Goal: Information Seeking & Learning: Learn about a topic

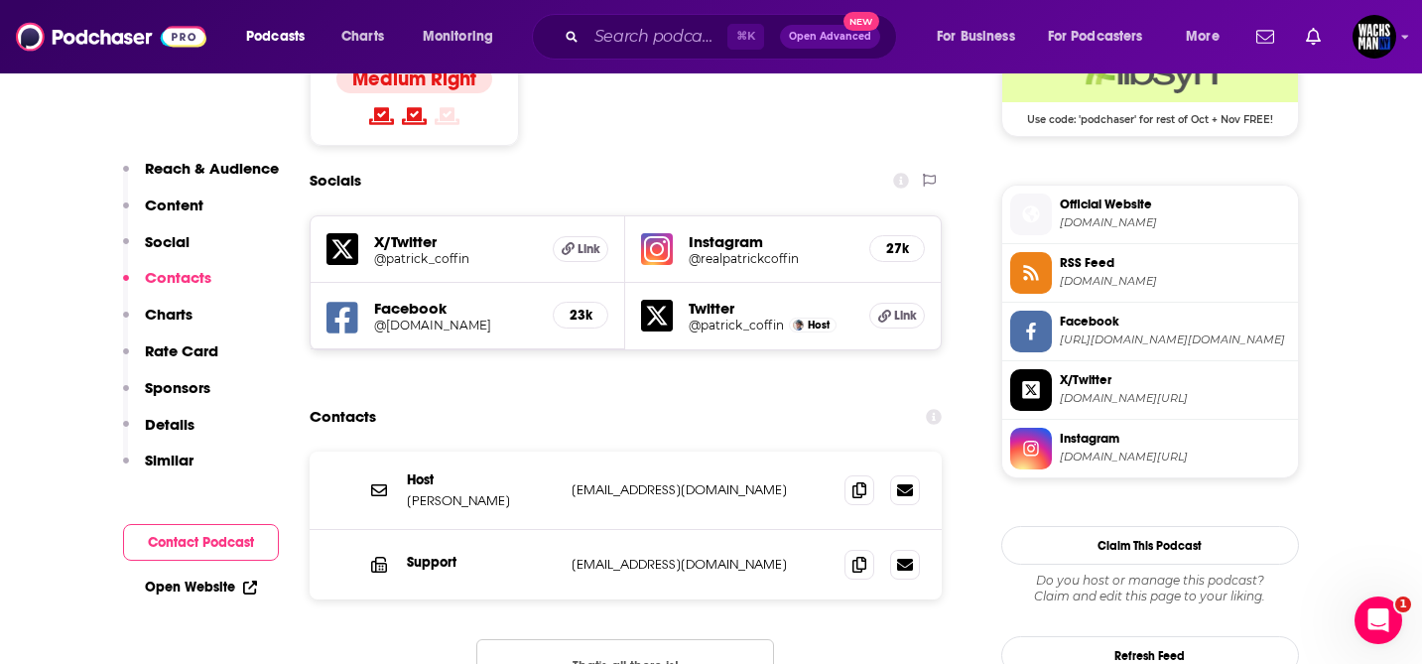
scroll to position [1680, 0]
click at [855, 482] on icon at bounding box center [859, 490] width 14 height 16
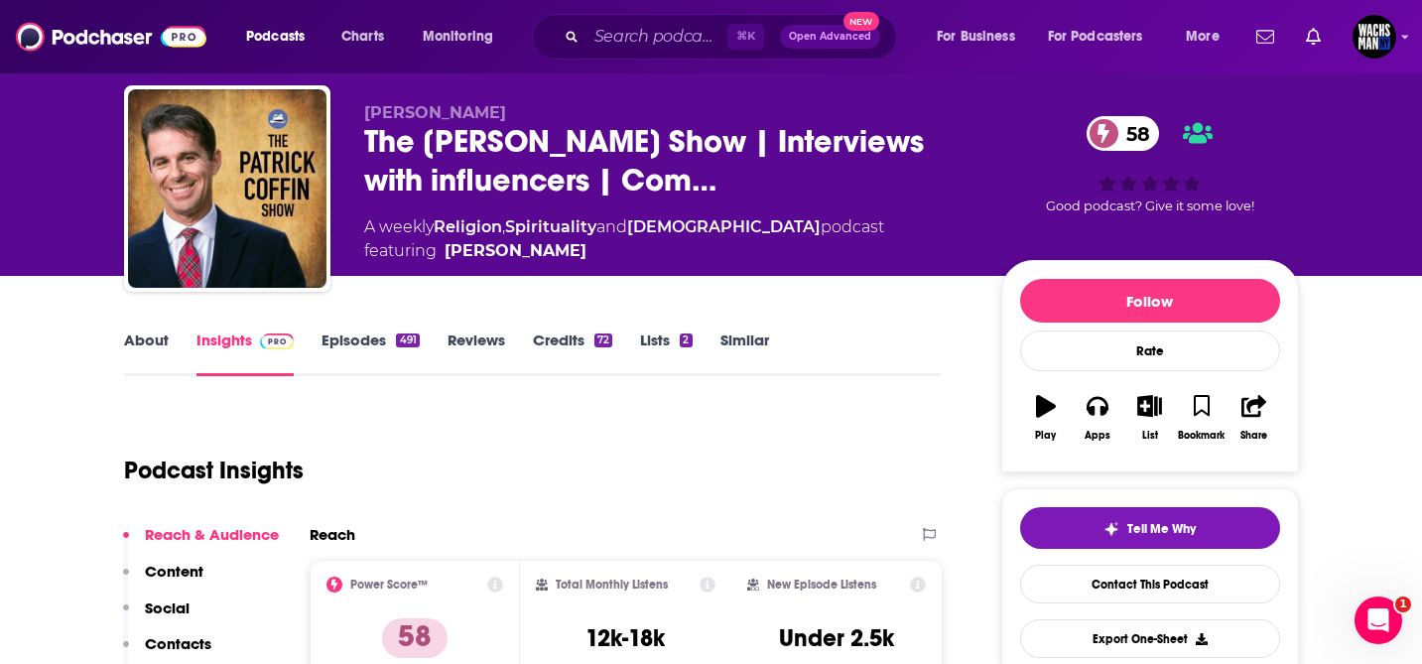
scroll to position [0, 0]
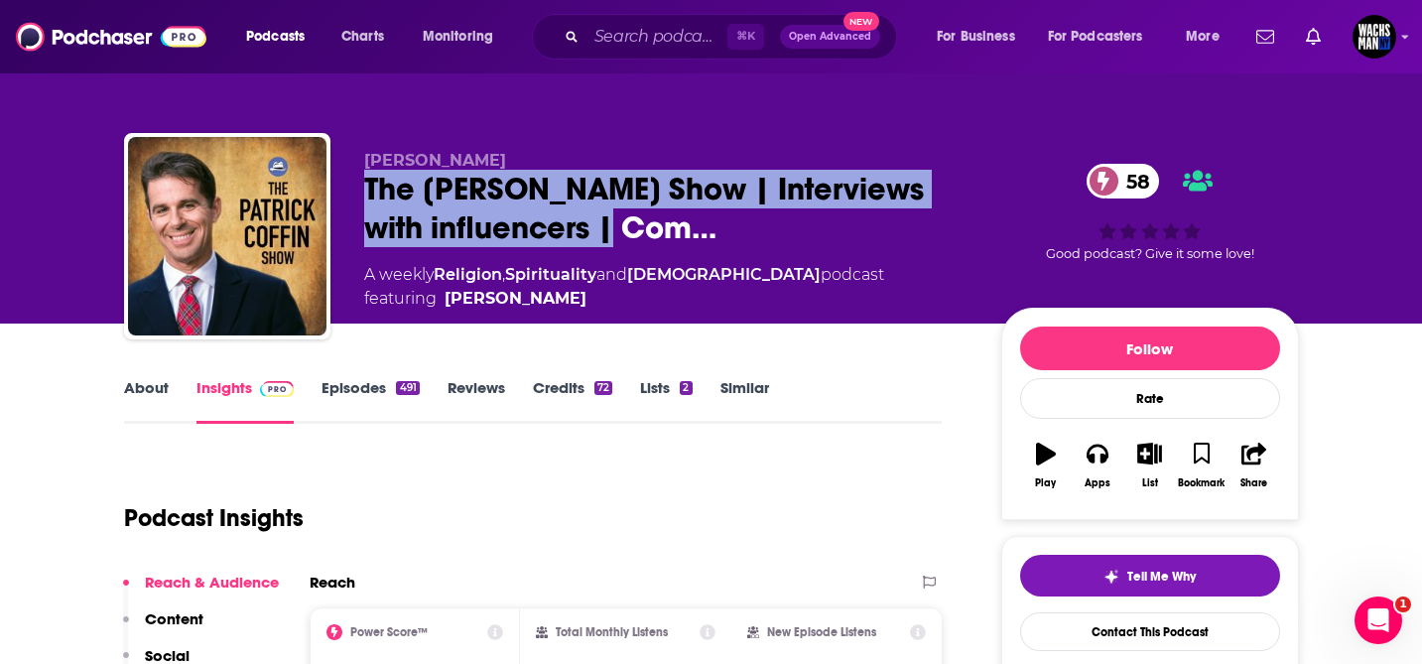
drag, startPoint x: 529, startPoint y: 234, endPoint x: 343, endPoint y: 193, distance: 190.2
click at [343, 193] on div "[PERSON_NAME] The [PERSON_NAME] Show | Interviews with influencers | Com… 58 A …" at bounding box center [711, 240] width 1175 height 214
copy h2 "The [PERSON_NAME] Show | Interviews with influencers"
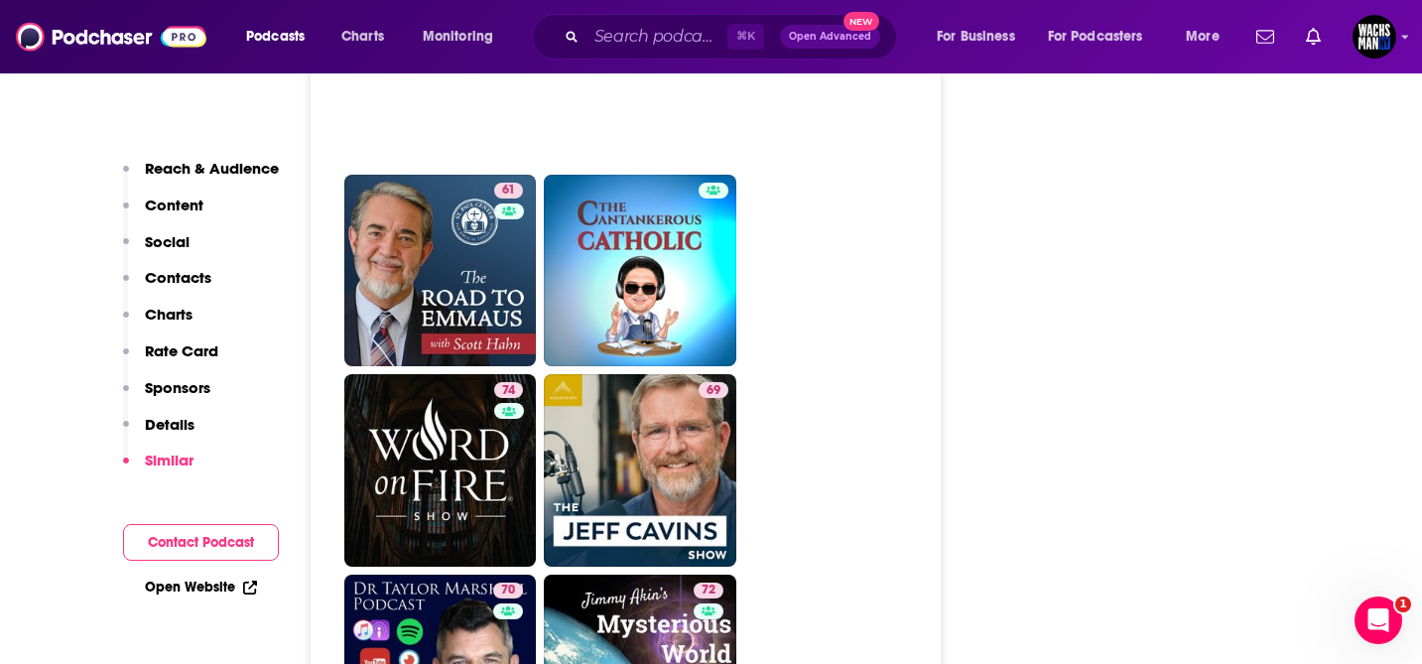
scroll to position [4285, 0]
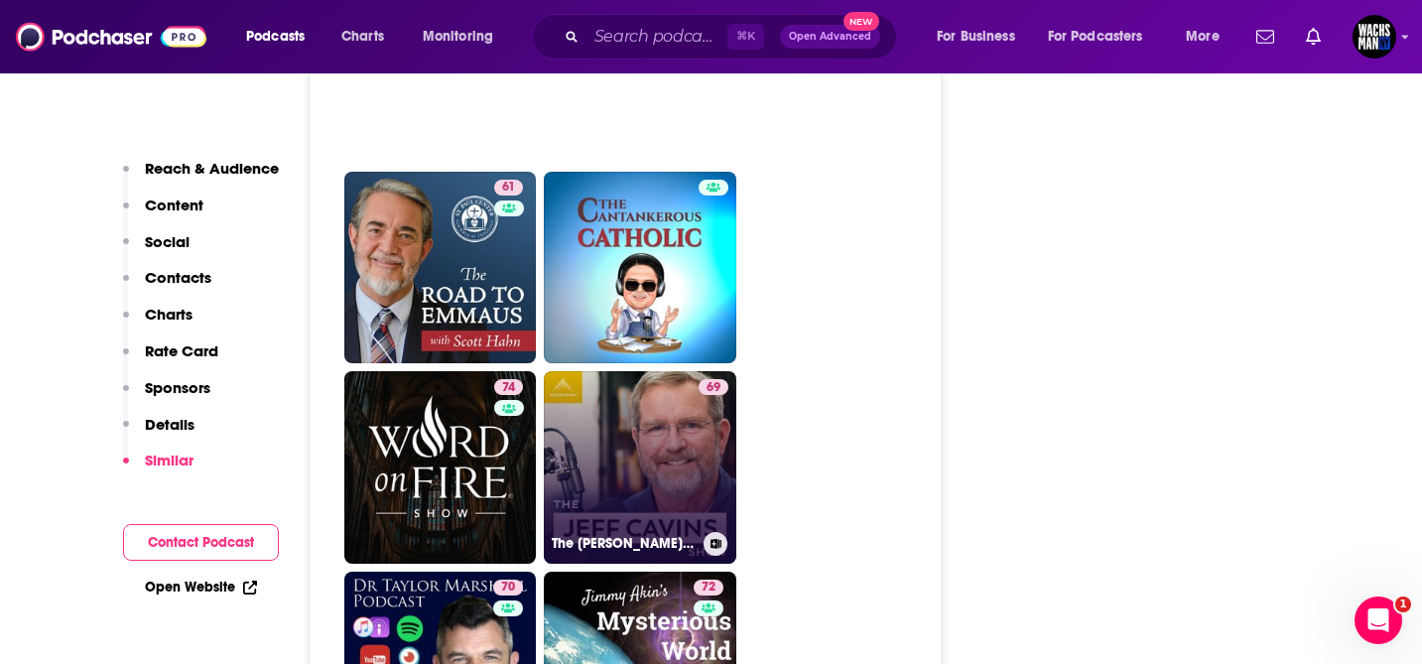
click at [605, 379] on link "69 The [PERSON_NAME] Show (Your [DEMOGRAPHIC_DATA] [DEMOGRAPHIC_DATA] Study Pod…" at bounding box center [640, 467] width 193 height 193
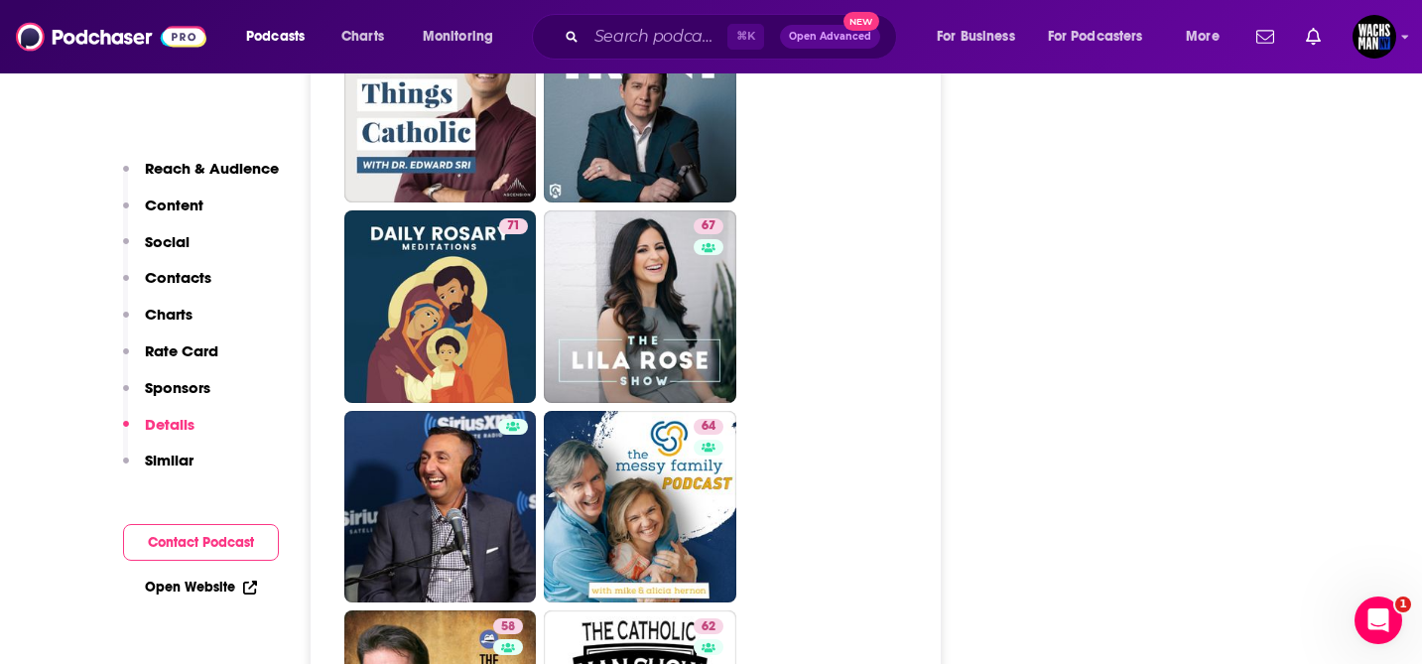
scroll to position [5930, 0]
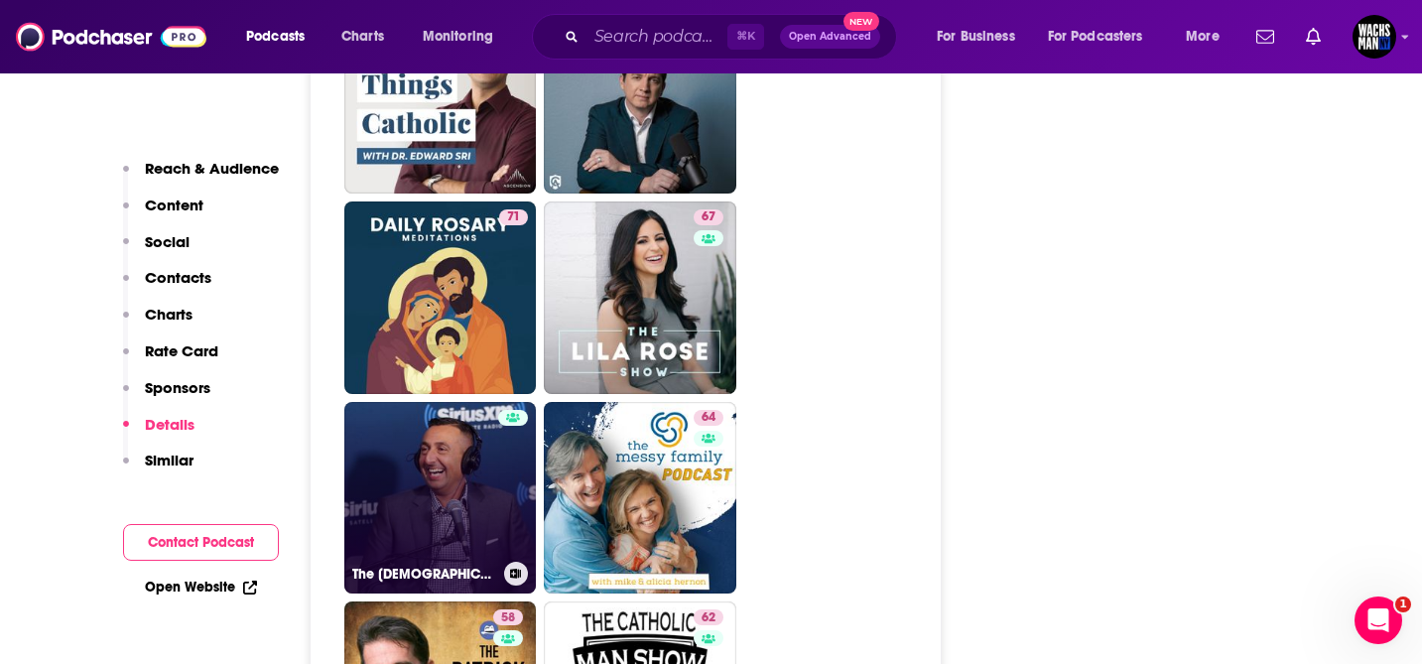
click at [408, 402] on link "The [DEMOGRAPHIC_DATA] Guy Show's Podcast" at bounding box center [440, 498] width 193 height 193
type input "[URL][DOMAIN_NAME]"
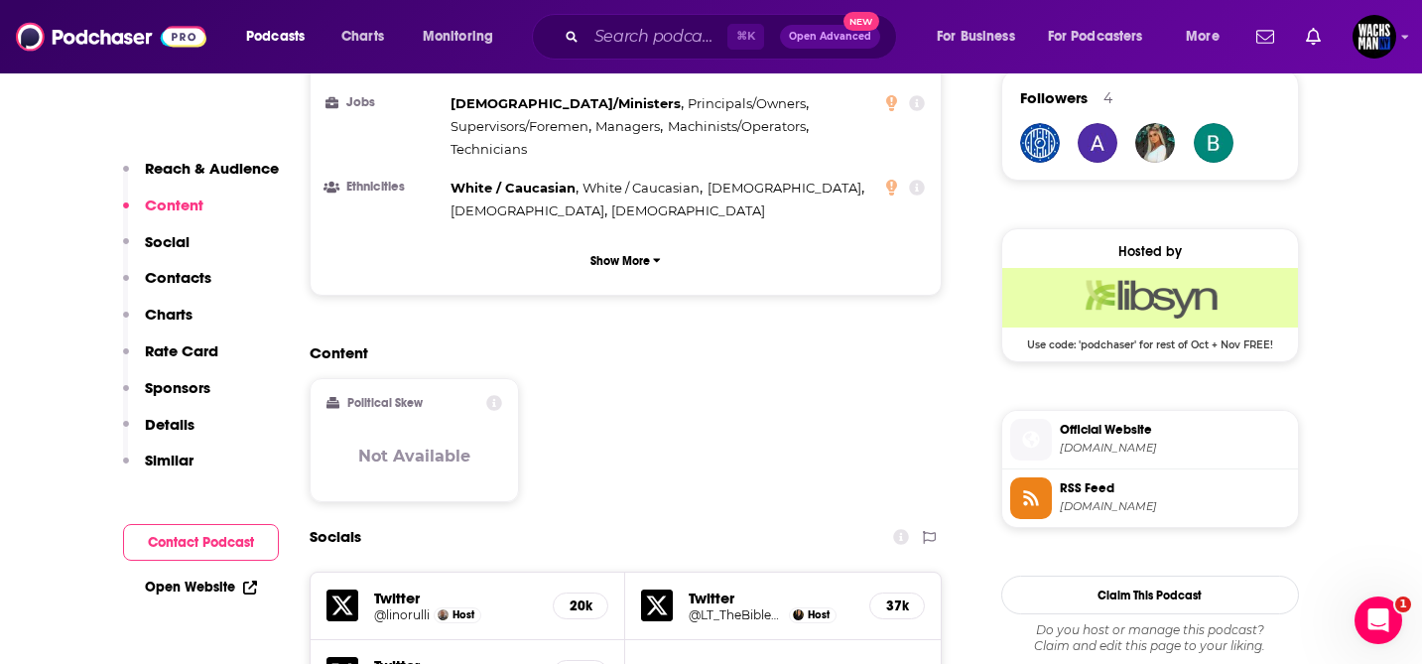
scroll to position [1464, 0]
